Goal: Transaction & Acquisition: Purchase product/service

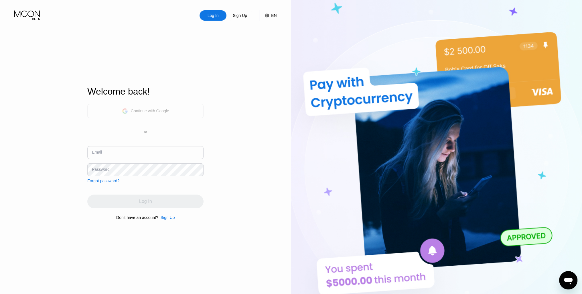
click at [153, 113] on div "Continue with Google" at bounding box center [150, 111] width 38 height 5
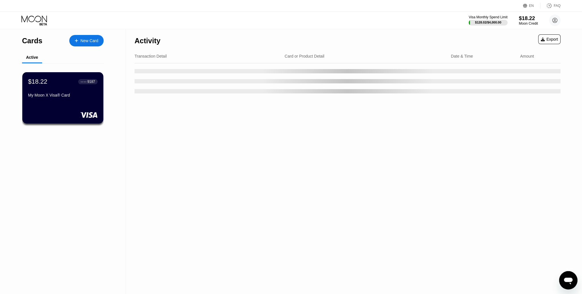
click at [527, 24] on div "Moon Credit" at bounding box center [528, 23] width 19 height 4
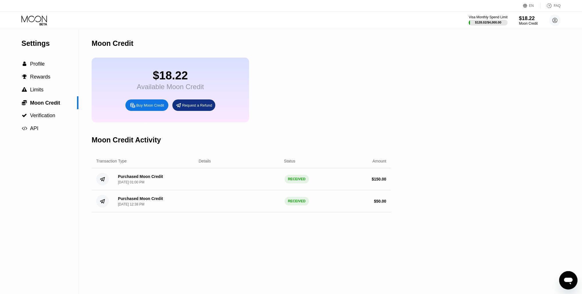
click at [151, 108] on div "Buy Moon Credit" at bounding box center [150, 105] width 28 height 5
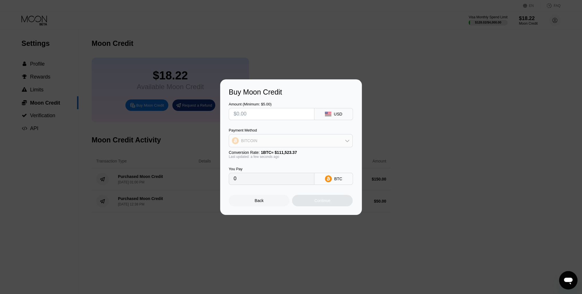
click at [345, 141] on div "BITCOIN" at bounding box center [290, 140] width 123 height 11
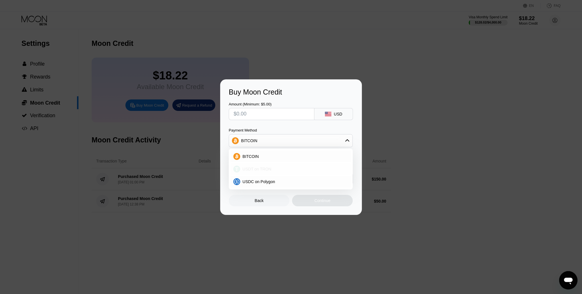
click at [261, 169] on span "USDT on TRON" at bounding box center [257, 169] width 29 height 5
type input "0.00"
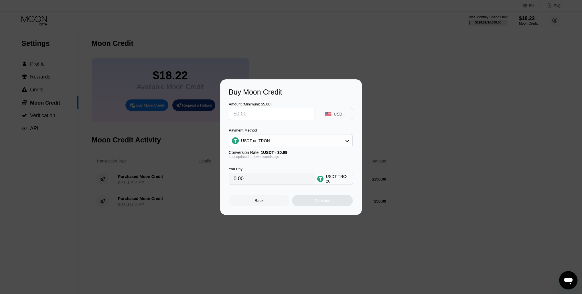
click at [269, 116] on input "text" at bounding box center [272, 113] width 76 height 11
type input "$3"
type input "3.03"
type input "$30"
type input "30.30"
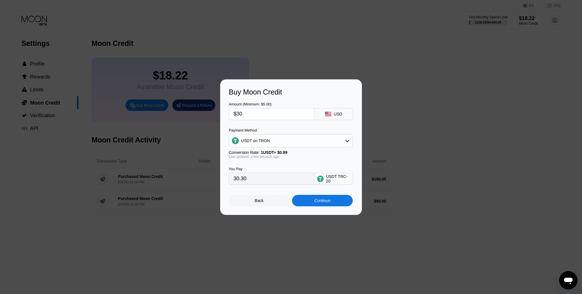
type input "$300"
type input "303.03"
drag, startPoint x: 253, startPoint y: 118, endPoint x: 193, endPoint y: 119, distance: 60.2
click at [193, 119] on div "Buy Moon Credit Amount (Minimum: $5.00) $300 USD Payment Method USDT on TRON Co…" at bounding box center [291, 146] width 582 height 135
click at [254, 116] on input "$300" at bounding box center [272, 113] width 76 height 11
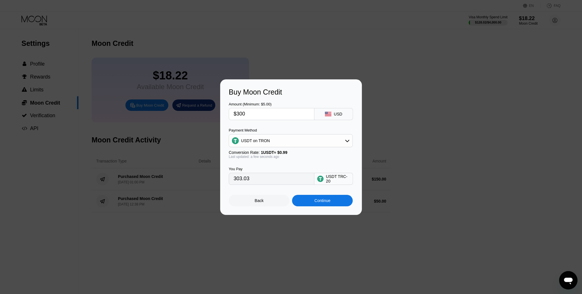
drag, startPoint x: 251, startPoint y: 116, endPoint x: 229, endPoint y: 121, distance: 22.1
click at [229, 121] on div "Amount (Minimum: $5.00) $300 USD Payment Method USDT on TRON Conversion Rate: 1…" at bounding box center [291, 140] width 125 height 89
type input "$2"
type input "2.02"
type input "$20"
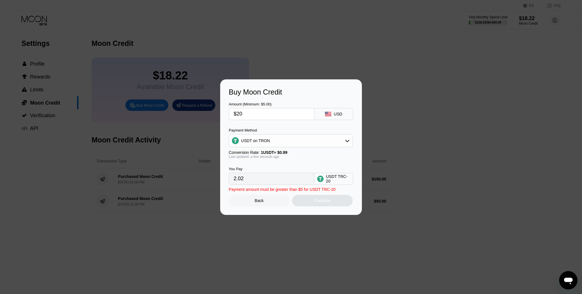
type input "20.20"
type input "$200"
type input "202.02"
type input "$200"
click at [326, 202] on div "Continue" at bounding box center [322, 200] width 16 height 5
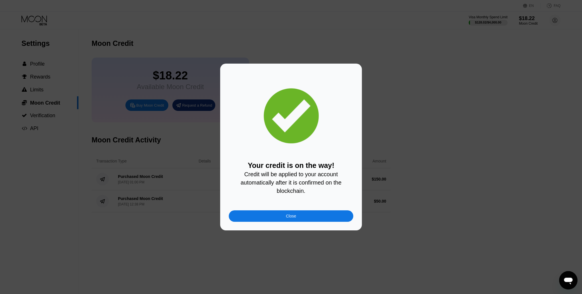
click at [307, 215] on div "Close" at bounding box center [291, 215] width 125 height 11
